Goal: Navigation & Orientation: Find specific page/section

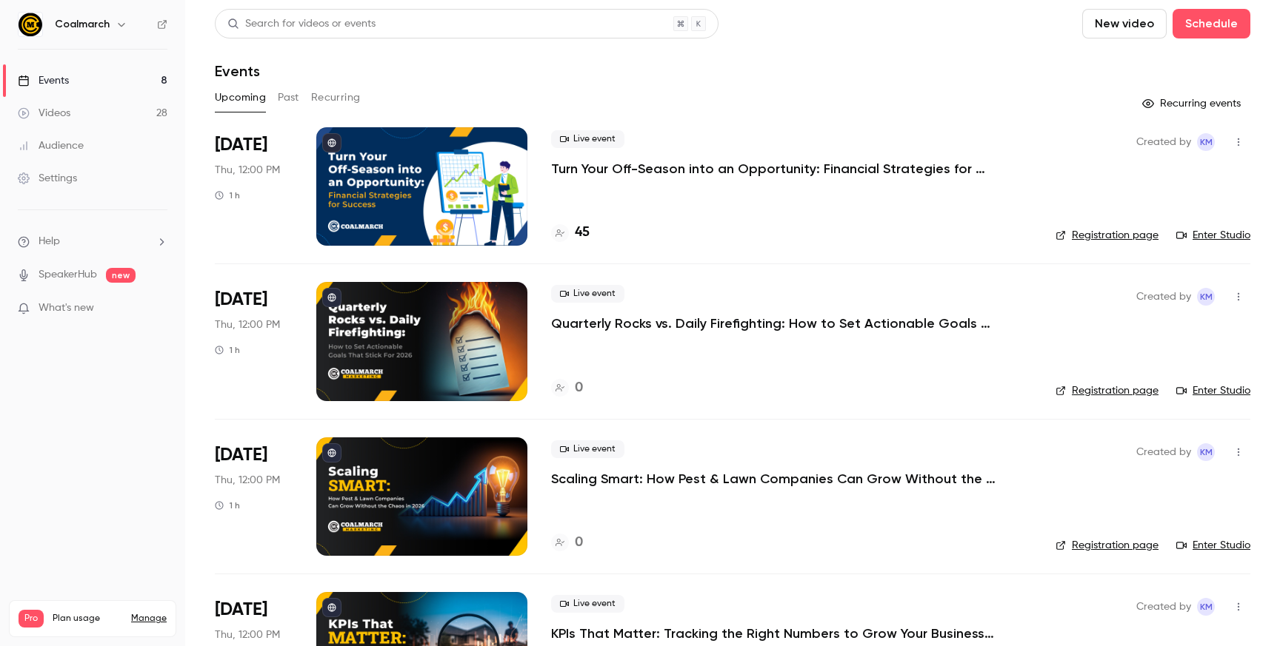
click at [1086, 222] on div "Created by KM Registration page Enter Studio" at bounding box center [1152, 186] width 195 height 118
click at [1089, 228] on link "Registration page" at bounding box center [1106, 235] width 103 height 15
click at [902, 43] on header "Search for videos or events New video Schedule Events" at bounding box center [732, 44] width 1035 height 71
click at [1205, 232] on link "Enter Studio" at bounding box center [1213, 235] width 74 height 15
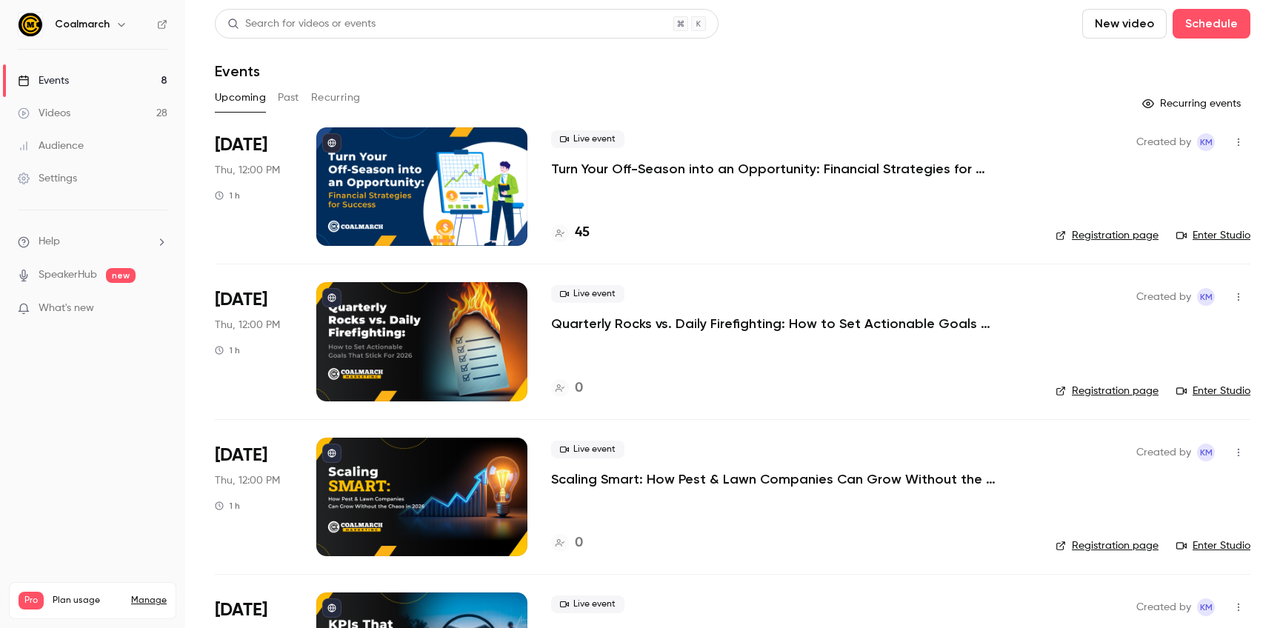
click at [706, 330] on p "Quarterly Rocks vs. Daily Firefighting: How to Set Actionable Goals That Stick …" at bounding box center [773, 324] width 444 height 18
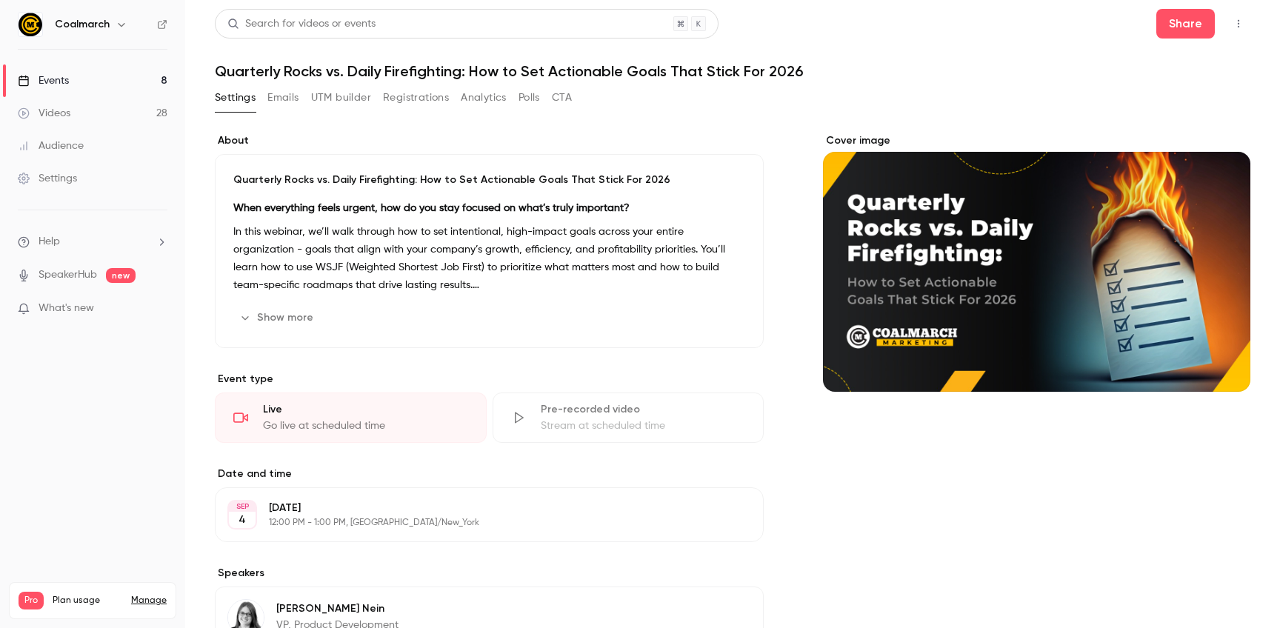
click at [375, 66] on h1 "Quarterly Rocks vs. Daily Firefighting: How to Set Actionable Goals That Stick …" at bounding box center [732, 71] width 1035 height 18
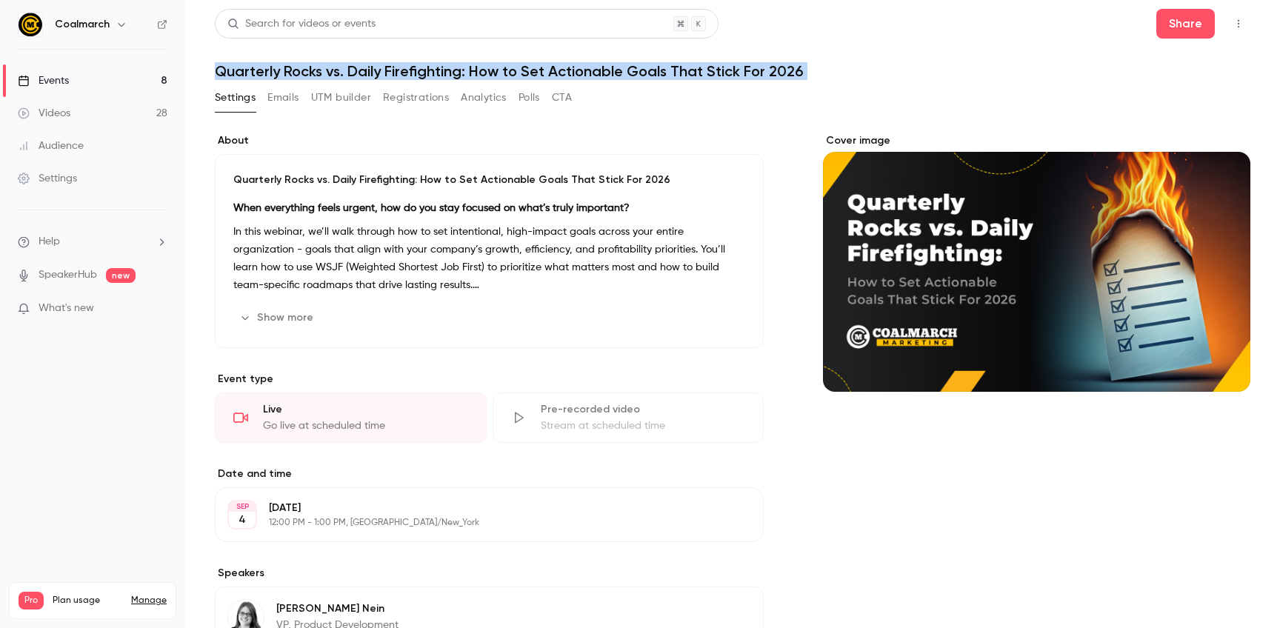
click at [375, 66] on h1 "Quarterly Rocks vs. Daily Firefighting: How to Set Actionable Goals That Stick …" at bounding box center [732, 71] width 1035 height 18
copy div "Quarterly Rocks vs. Daily Firefighting: How to Set Actionable Goals That Stick …"
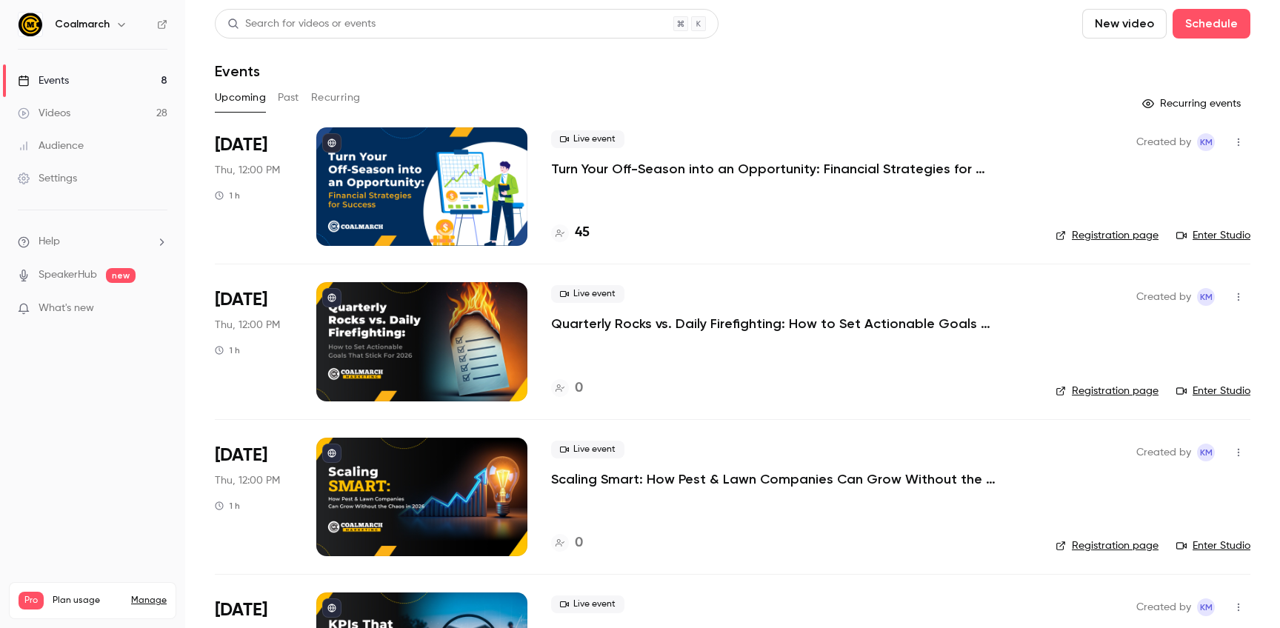
click at [1230, 238] on link "Enter Studio" at bounding box center [1213, 235] width 74 height 15
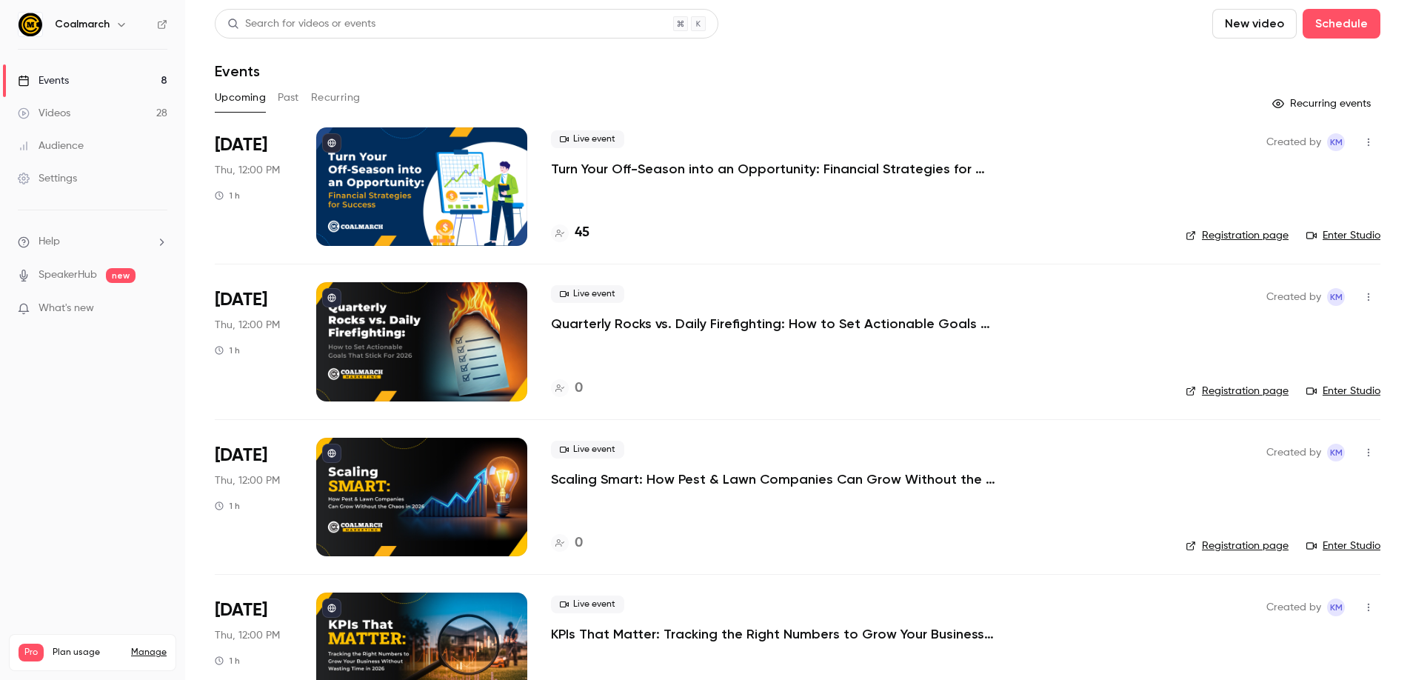
drag, startPoint x: 733, startPoint y: 127, endPoint x: 455, endPoint y: 86, distance: 281.4
click at [732, 127] on div "Live event Turn Your Off-Season into an Opportunity: Financial Strategies for S…" at bounding box center [856, 186] width 611 height 118
click at [64, 171] on div "Settings" at bounding box center [47, 178] width 59 height 15
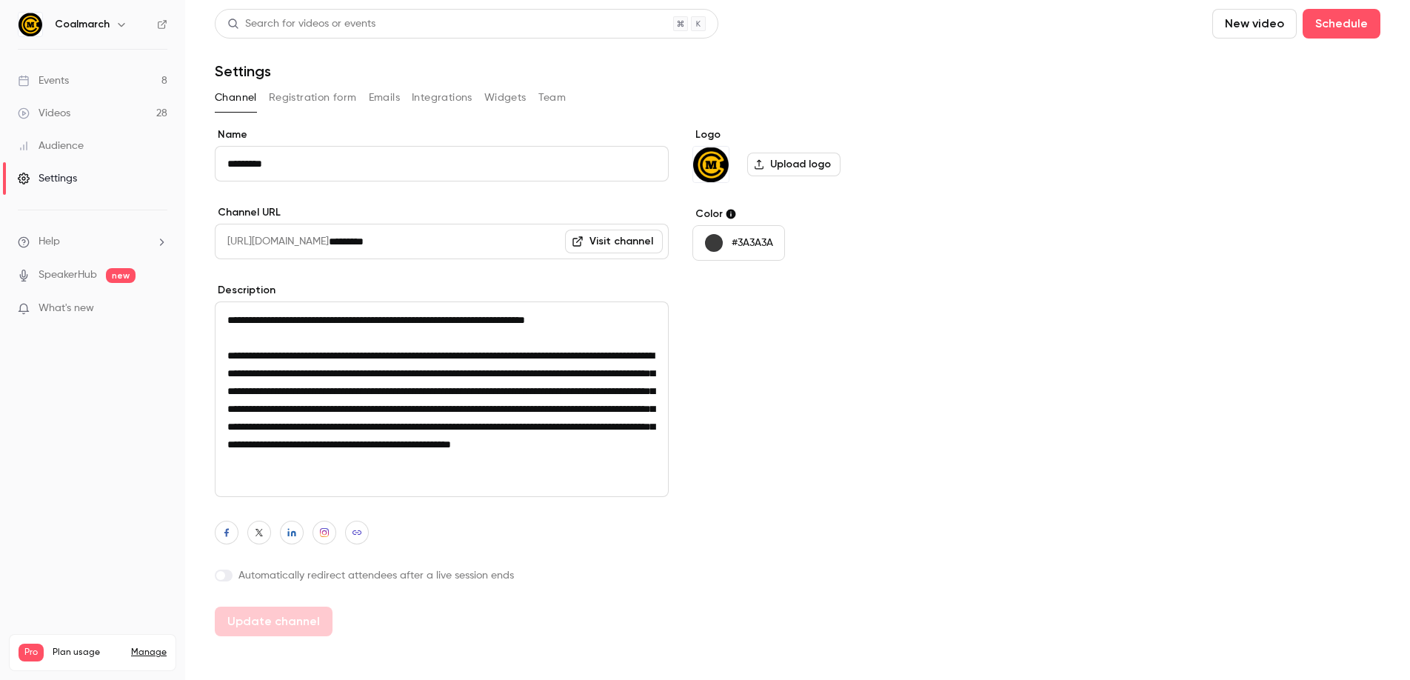
click at [755, 452] on div "Logo Upload logo Color #3A3A3A" at bounding box center [805, 381] width 227 height 509
click at [589, 552] on div "**********" at bounding box center [442, 381] width 454 height 509
click at [521, 99] on button "Widgets" at bounding box center [505, 98] width 42 height 24
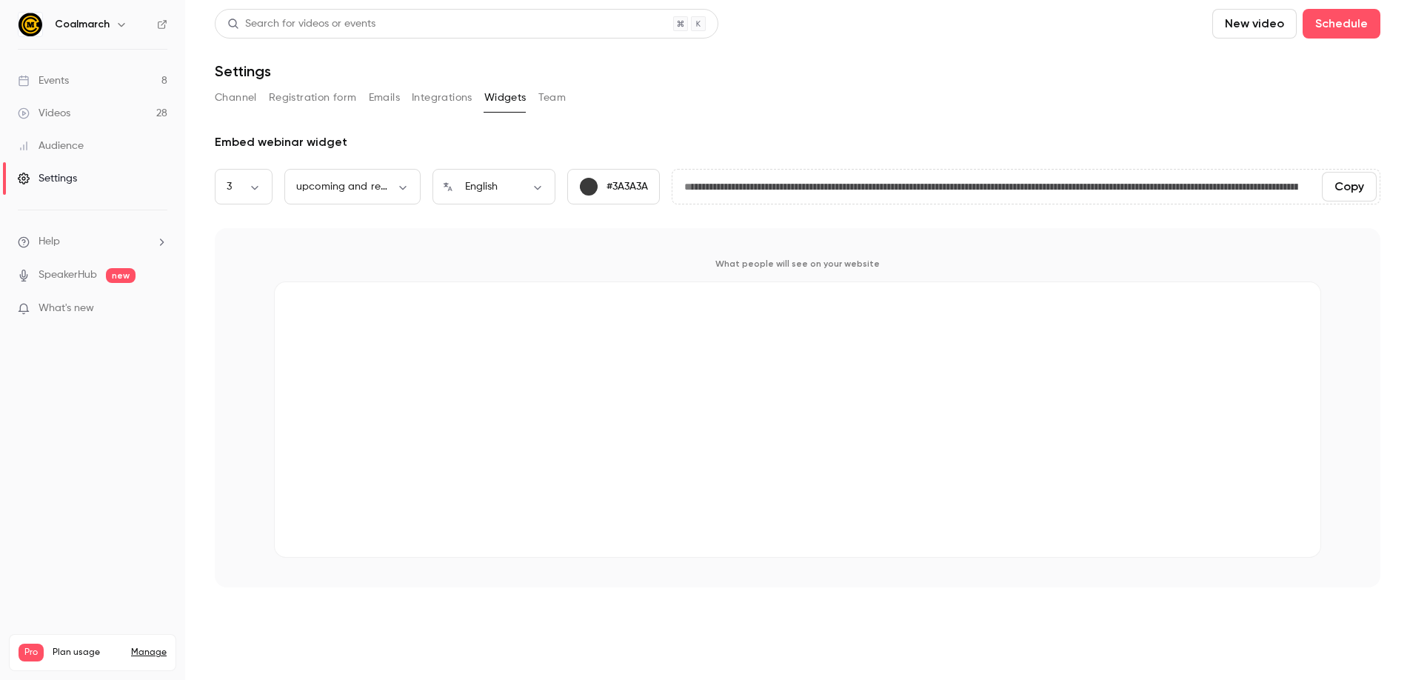
click at [535, 244] on div "What people will see on your website" at bounding box center [798, 407] width 1166 height 359
click at [410, 228] on div "What people will see on your website" at bounding box center [798, 407] width 1166 height 359
click at [768, 181] on input "**********" at bounding box center [991, 187] width 638 height 30
click at [581, 261] on p "What people will see on your website" at bounding box center [797, 264] width 1047 height 12
click at [348, 187] on body "**********" at bounding box center [705, 340] width 1410 height 680
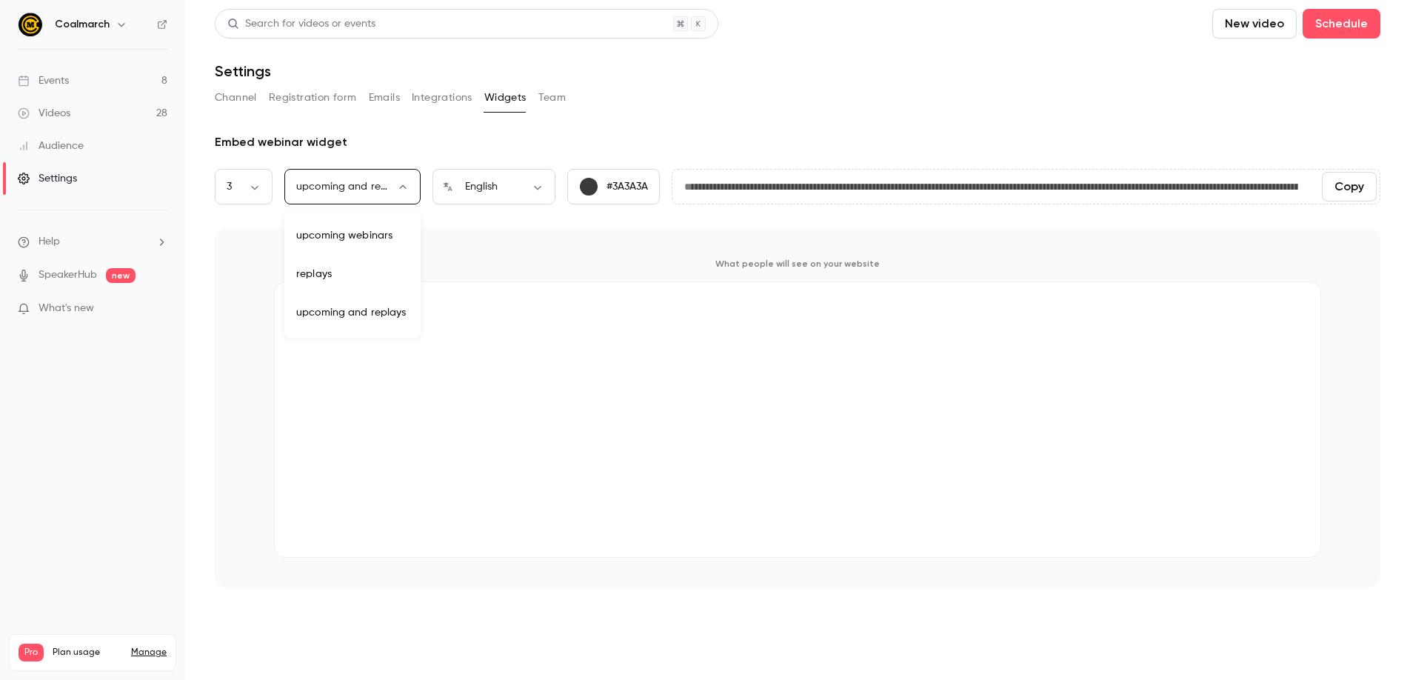
click at [497, 229] on div at bounding box center [705, 340] width 1410 height 680
click at [276, 236] on div "What people will see on your website" at bounding box center [798, 407] width 1166 height 359
click at [264, 192] on body "**********" at bounding box center [705, 340] width 1410 height 680
click at [446, 241] on div at bounding box center [705, 340] width 1410 height 680
click at [412, 142] on div "Embed webinar widget" at bounding box center [798, 142] width 1166 height 18
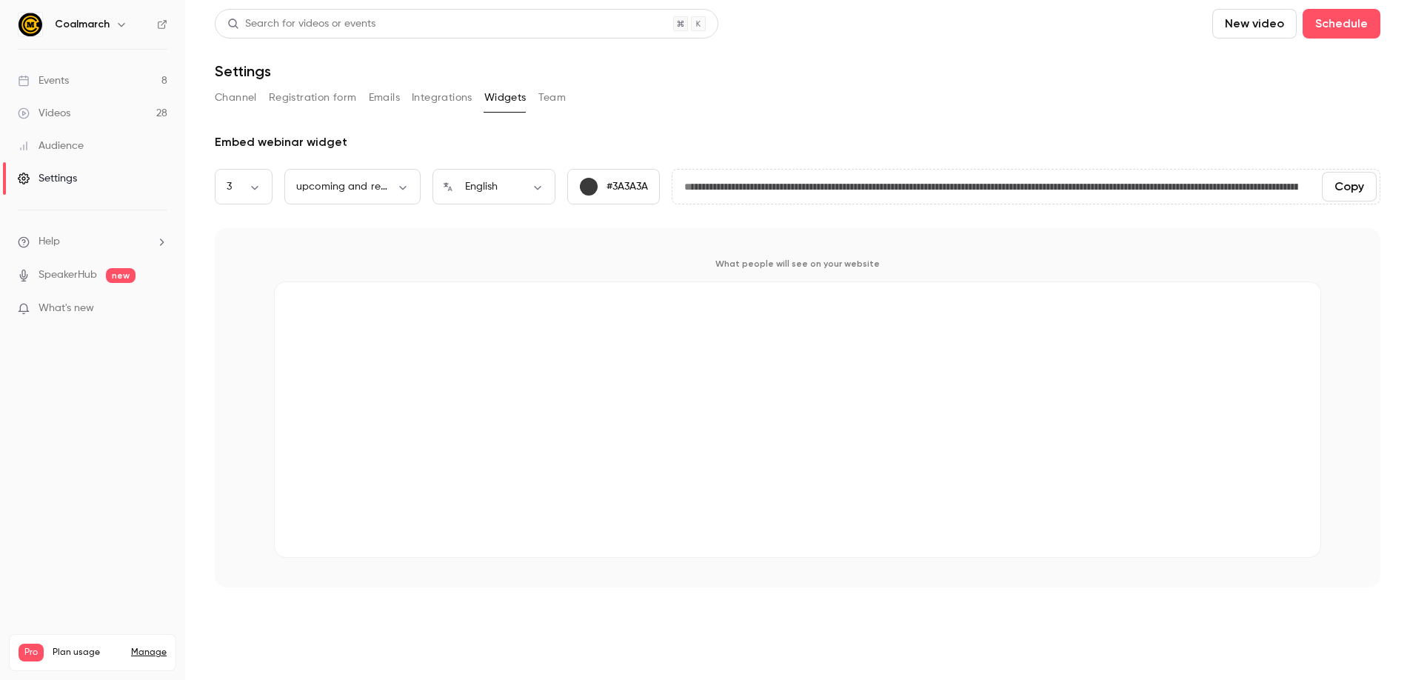
click at [505, 98] on button "Widgets" at bounding box center [505, 98] width 42 height 24
click at [372, 190] on body "**********" at bounding box center [705, 340] width 1410 height 680
click at [372, 190] on div at bounding box center [705, 340] width 1410 height 680
click at [384, 189] on body "**********" at bounding box center [705, 340] width 1410 height 680
click at [518, 235] on div at bounding box center [705, 340] width 1410 height 680
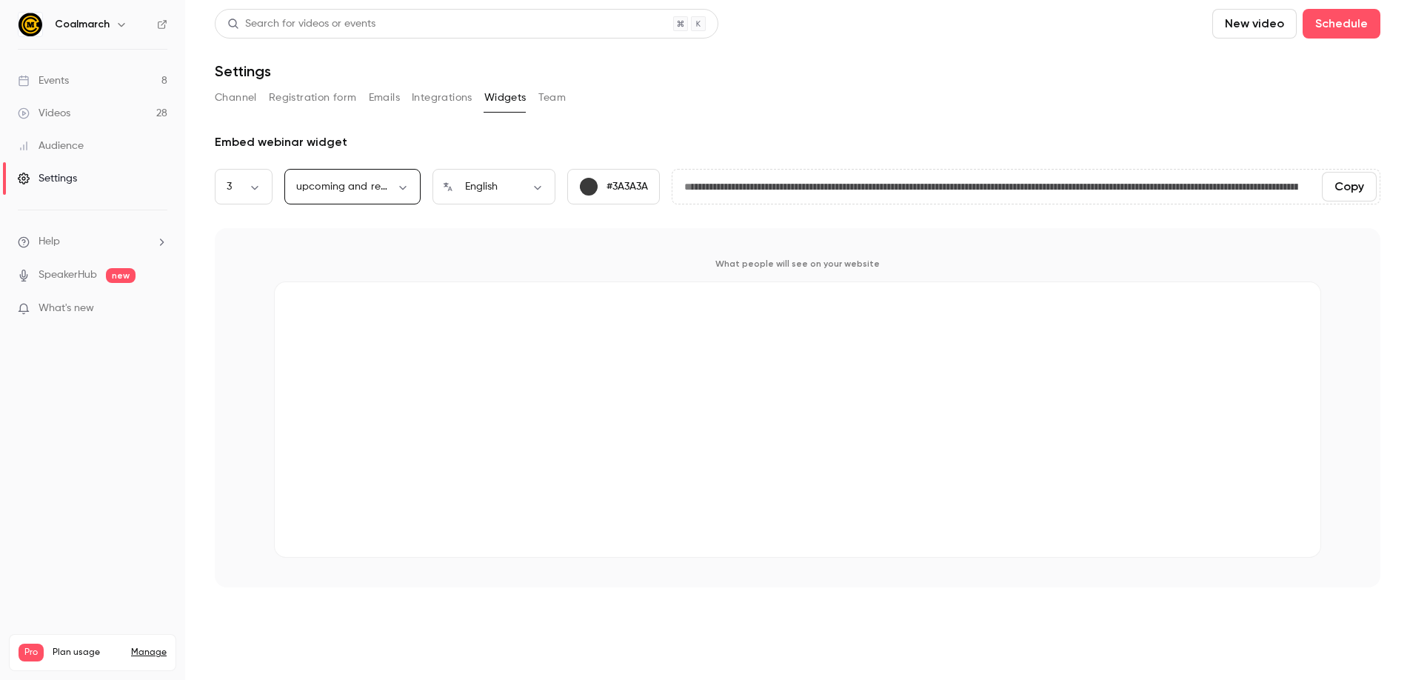
click at [983, 278] on div "What people will see on your website" at bounding box center [798, 407] width 1166 height 359
click at [826, 264] on p "What people will see on your website" at bounding box center [797, 264] width 1047 height 12
click at [435, 149] on div "Embed webinar widget" at bounding box center [798, 142] width 1166 height 18
click at [443, 96] on button "Integrations" at bounding box center [442, 98] width 61 height 24
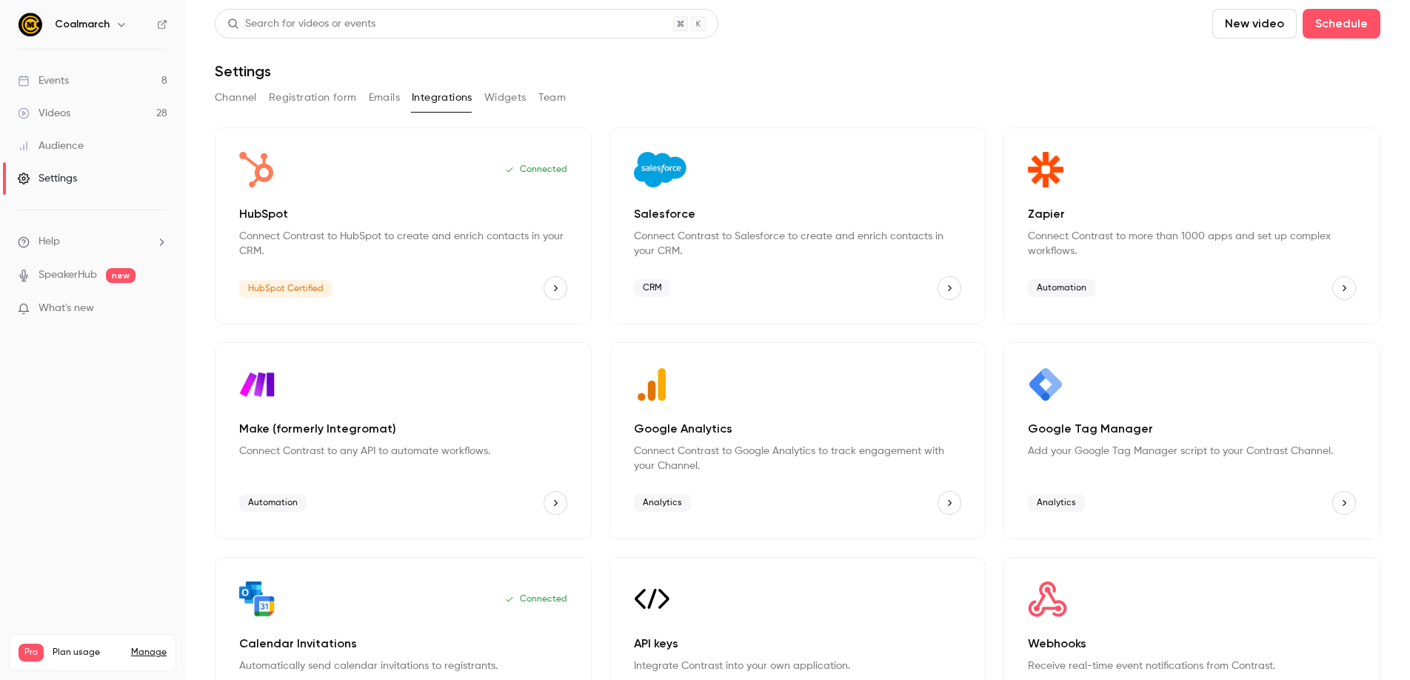
click at [558, 103] on button "Team" at bounding box center [552, 98] width 28 height 24
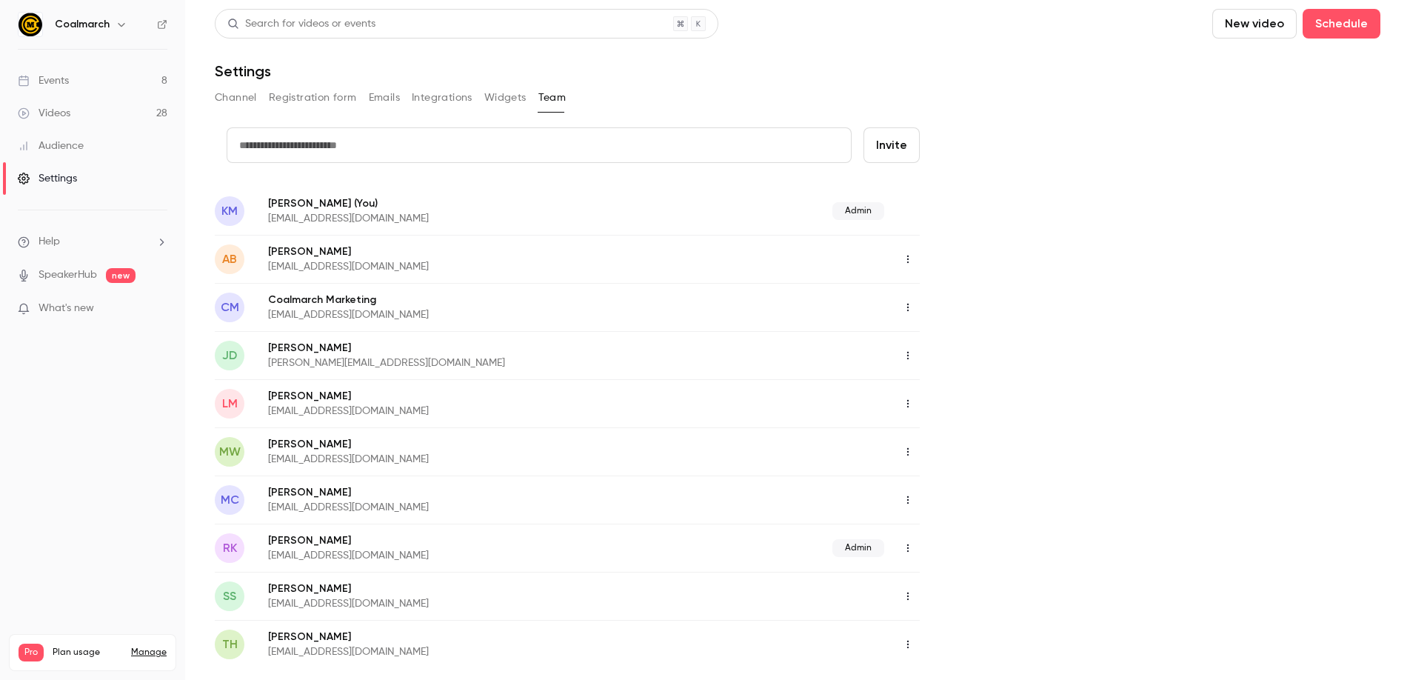
click at [393, 100] on button "Emails" at bounding box center [384, 98] width 31 height 24
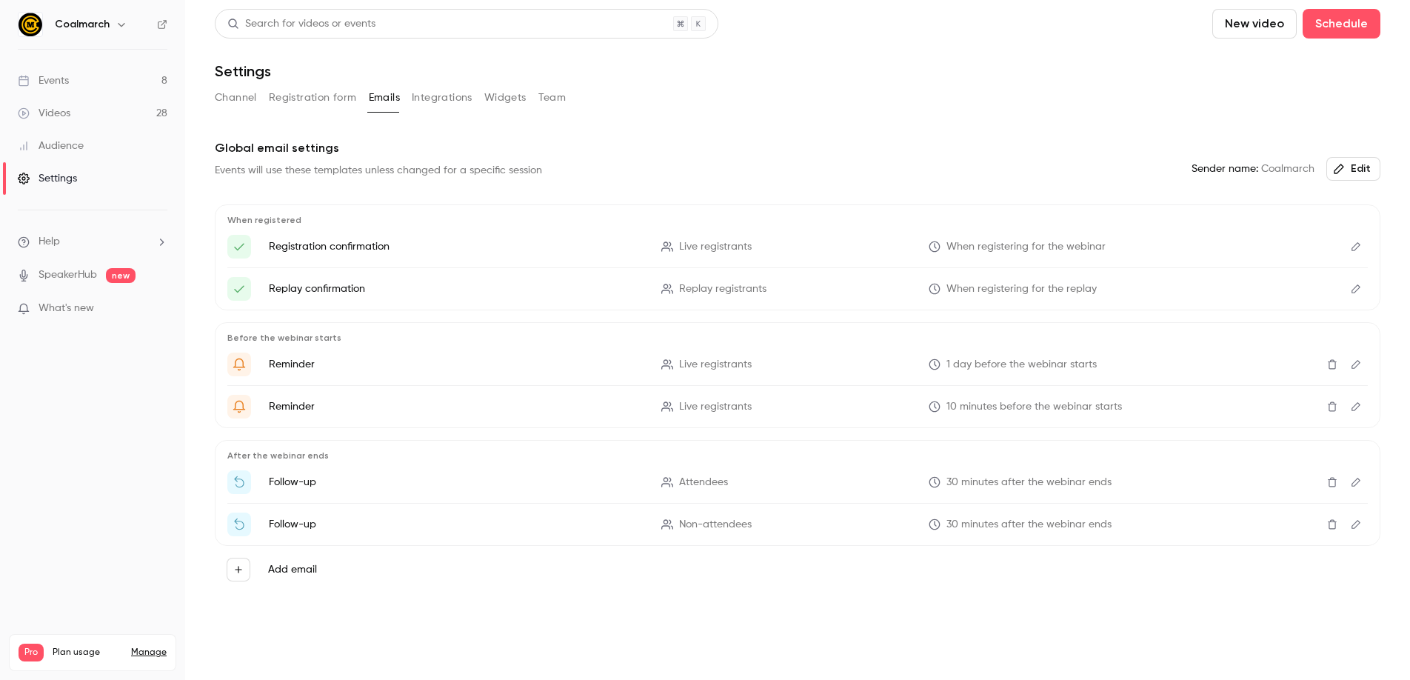
click at [272, 98] on button "Registration form" at bounding box center [313, 98] width 88 height 24
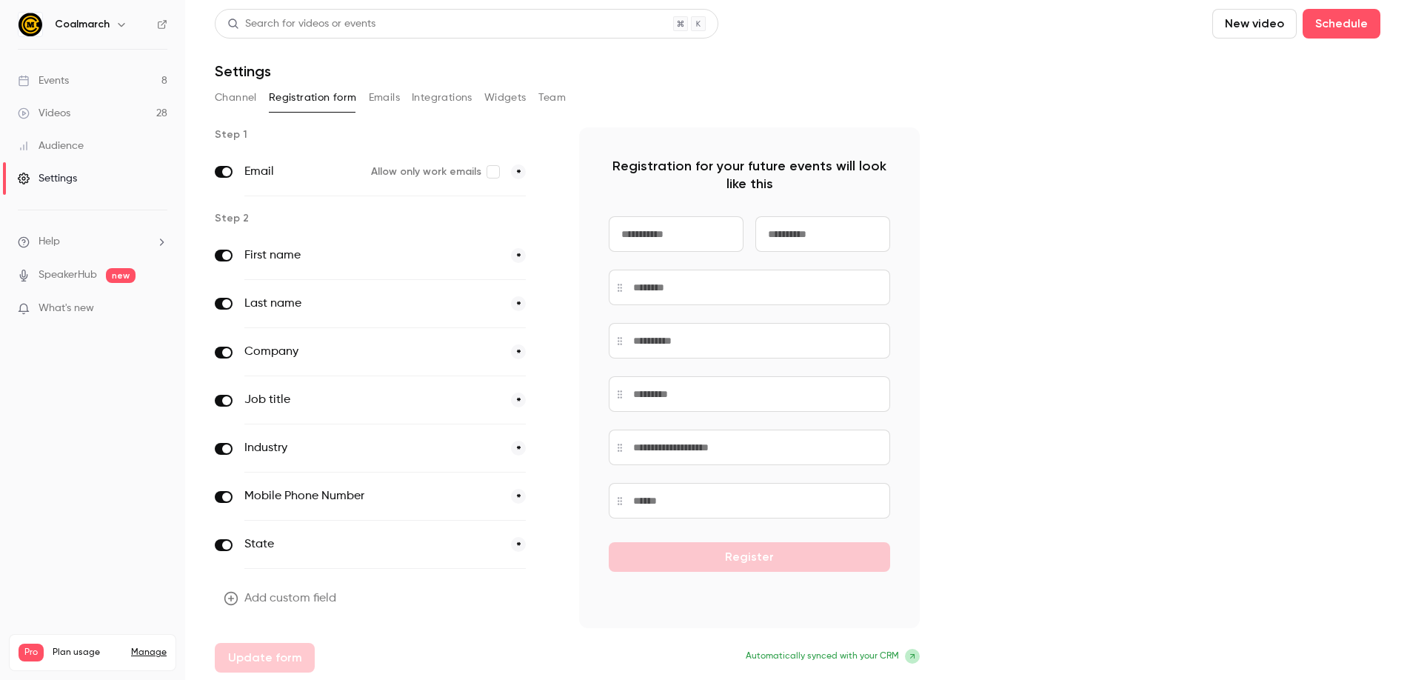
click at [233, 96] on button "Channel" at bounding box center [236, 98] width 42 height 24
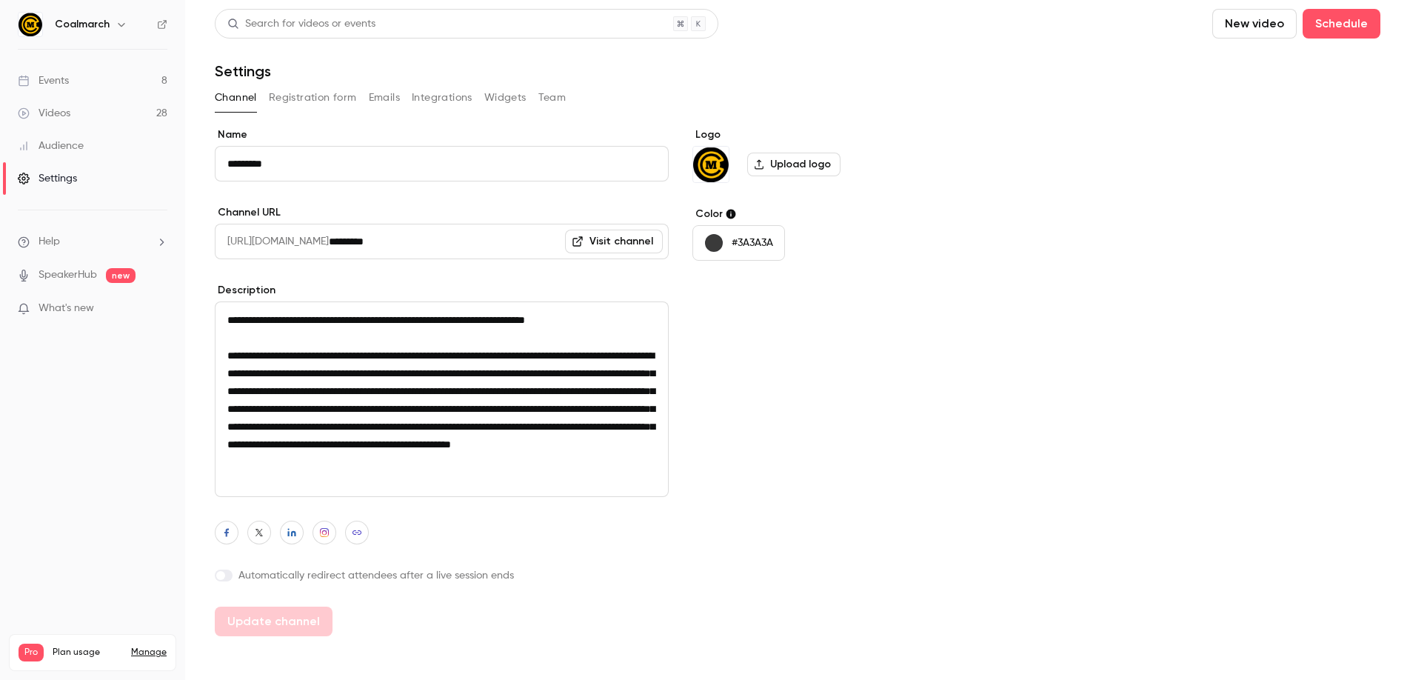
click at [76, 236] on li "Help" at bounding box center [93, 242] width 150 height 16
click at [61, 263] on div at bounding box center [705, 340] width 1410 height 680
click at [62, 273] on link "SpeakerHub" at bounding box center [68, 275] width 59 height 16
drag, startPoint x: 87, startPoint y: 287, endPoint x: 76, endPoint y: 308, distance: 23.5
click at [87, 289] on ul "Help SpeakerHub new What's new" at bounding box center [92, 276] width 185 height 133
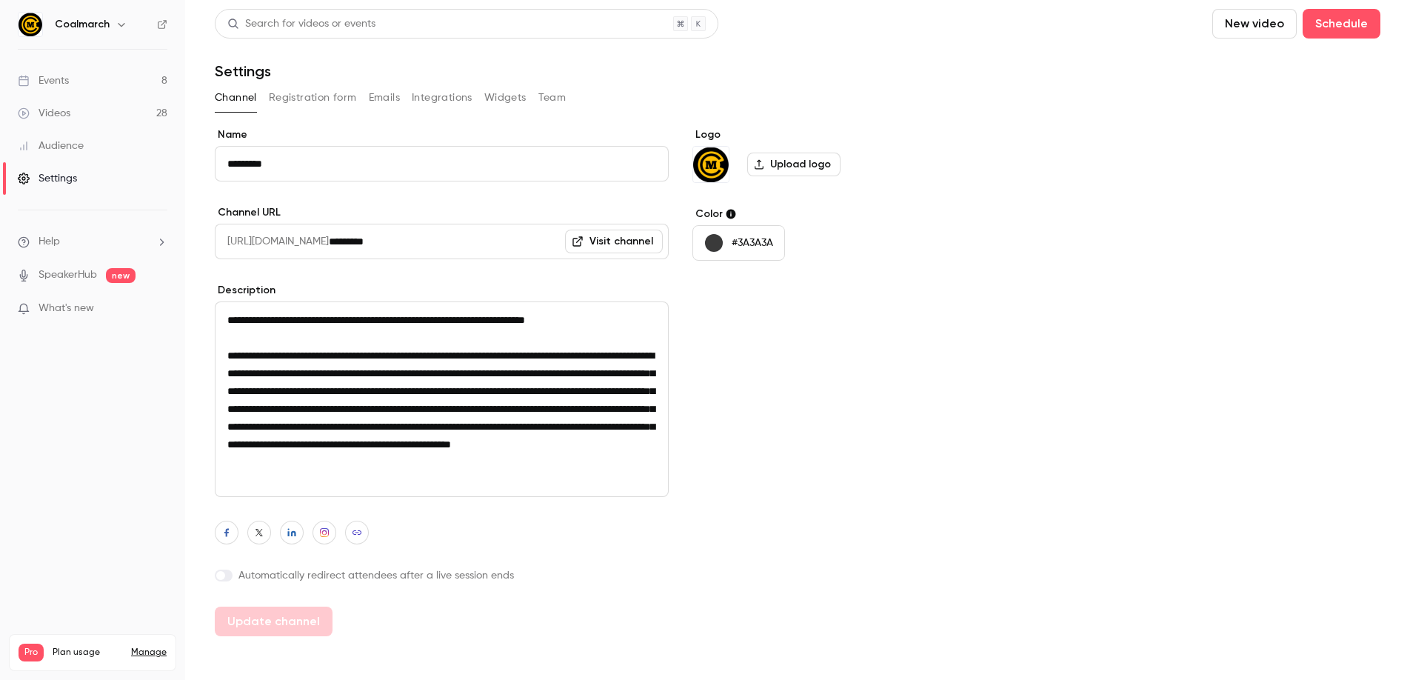
click at [73, 312] on span "What's new" at bounding box center [67, 309] width 56 height 16
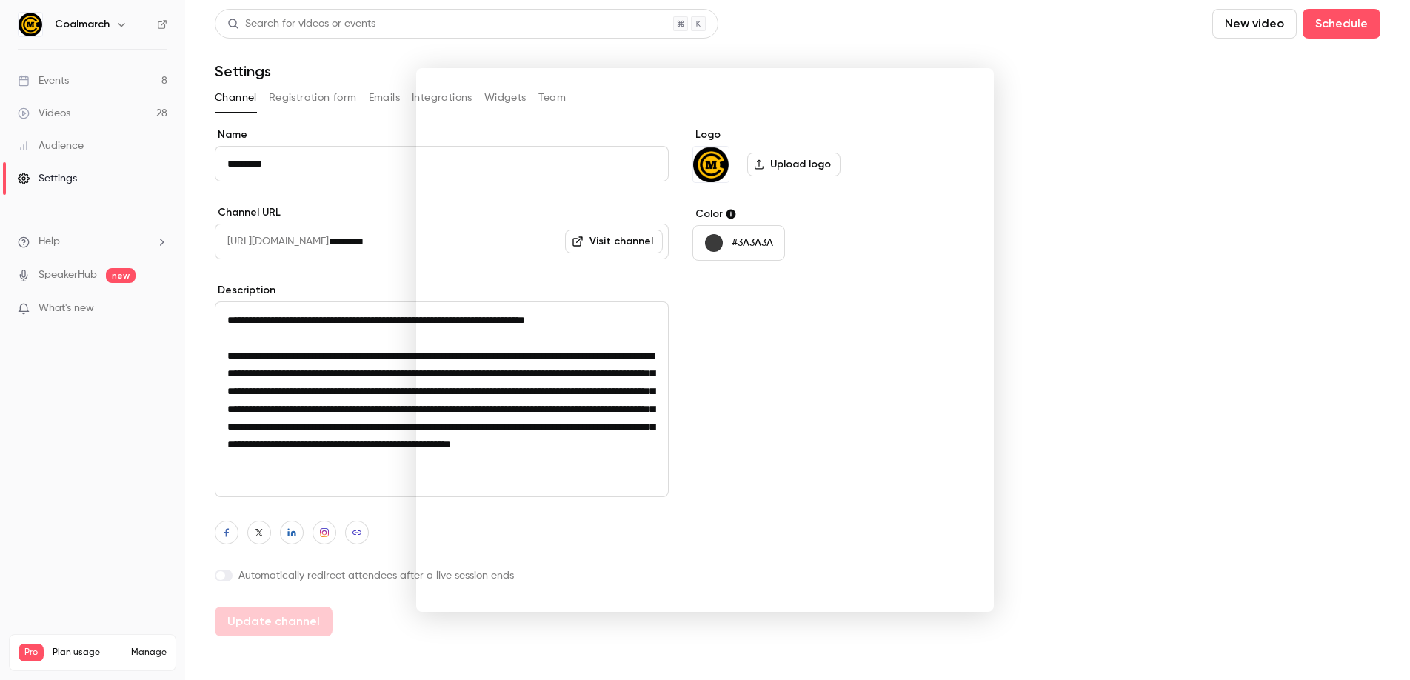
click at [1170, 293] on div at bounding box center [705, 340] width 1410 height 680
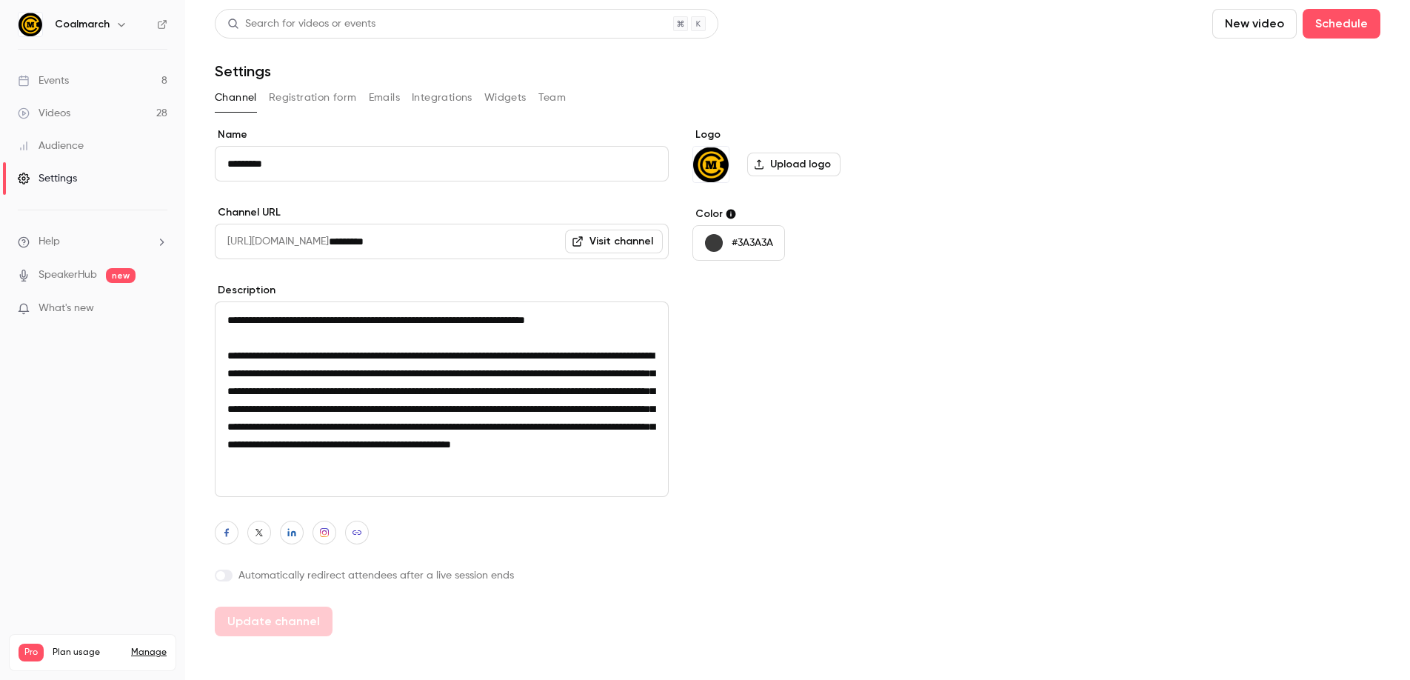
click at [98, 81] on link "Events 8" at bounding box center [92, 80] width 185 height 33
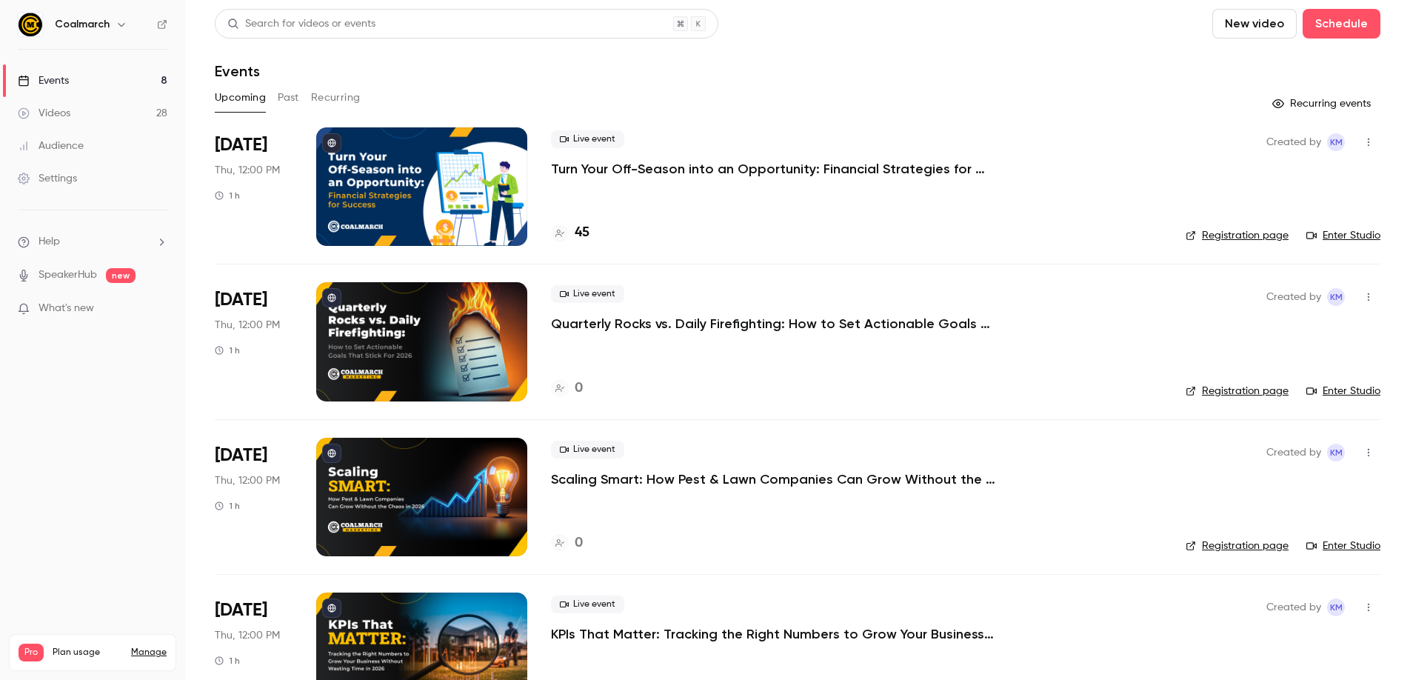
click at [61, 306] on span "What's new" at bounding box center [67, 309] width 56 height 16
click at [1112, 498] on div at bounding box center [705, 340] width 1410 height 680
click at [52, 118] on div "Videos" at bounding box center [44, 113] width 53 height 15
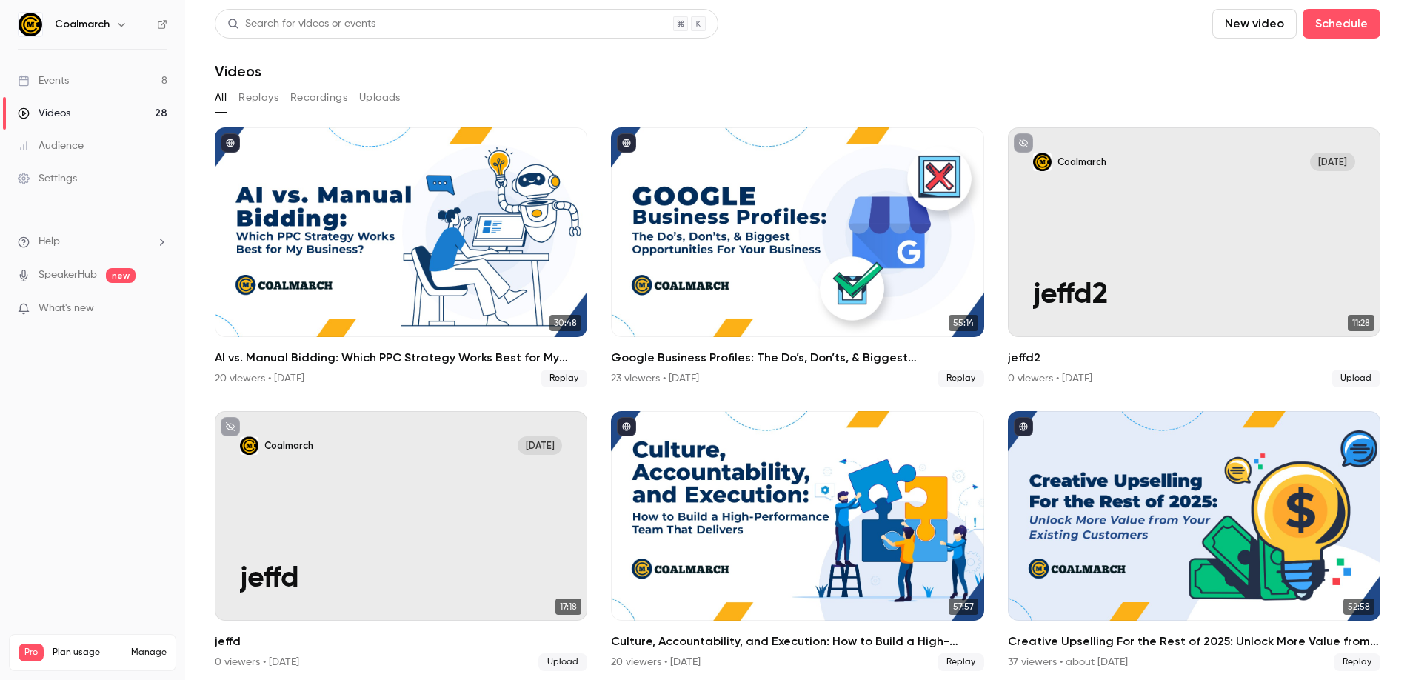
click at [53, 81] on div "Events" at bounding box center [43, 80] width 51 height 15
